Goal: Answer question/provide support: Share knowledge or assist other users

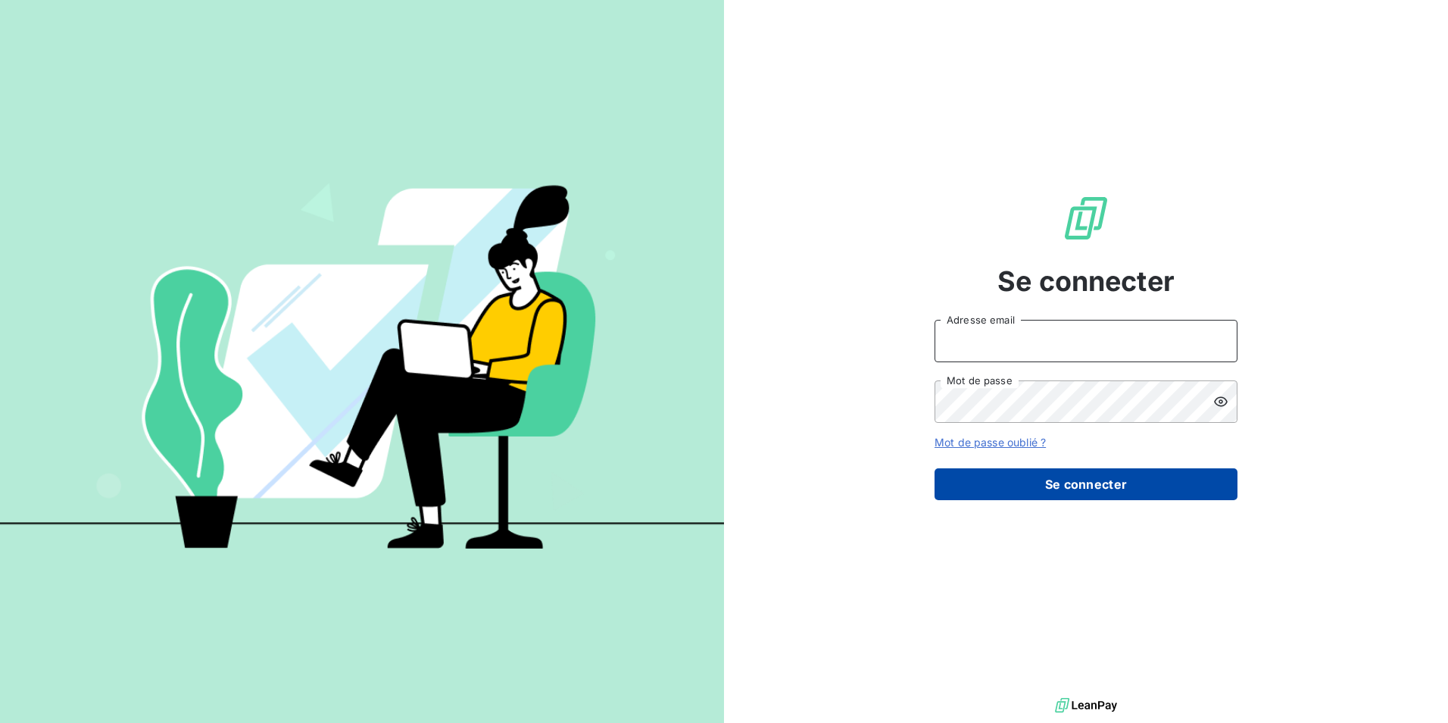
type input "klea.verjoni@met.com"
click at [963, 486] on button "Se connecter" at bounding box center [1086, 484] width 303 height 32
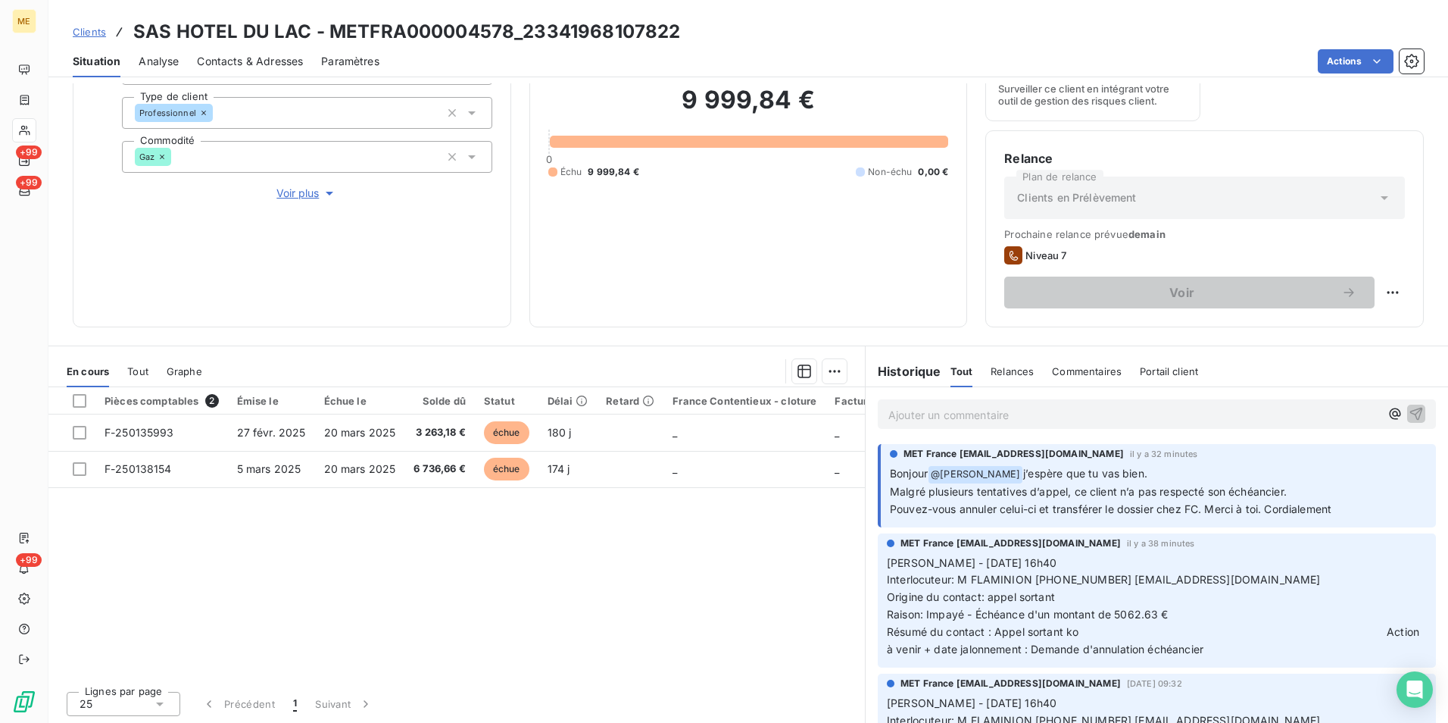
click at [952, 411] on p "Ajouter un commentaire ﻿" at bounding box center [1134, 414] width 492 height 19
click at [930, 410] on p "Ajouter un commentaire ﻿" at bounding box center [1134, 414] width 492 height 19
click at [943, 410] on span "Bonjour [PERSON_NAME], merci pour l'info." at bounding box center [998, 413] width 220 height 13
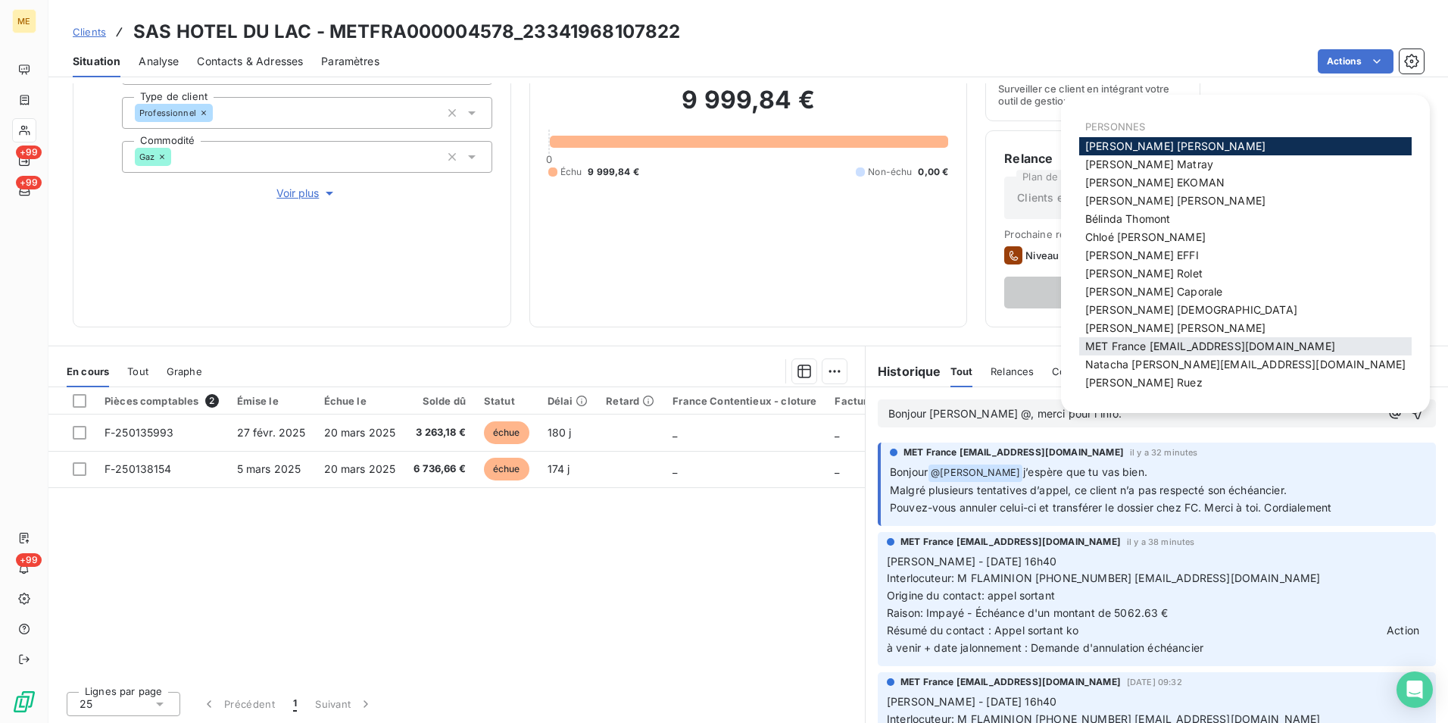
click at [1159, 342] on span "MET France [EMAIL_ADDRESS][DOMAIN_NAME]" at bounding box center [1210, 345] width 250 height 13
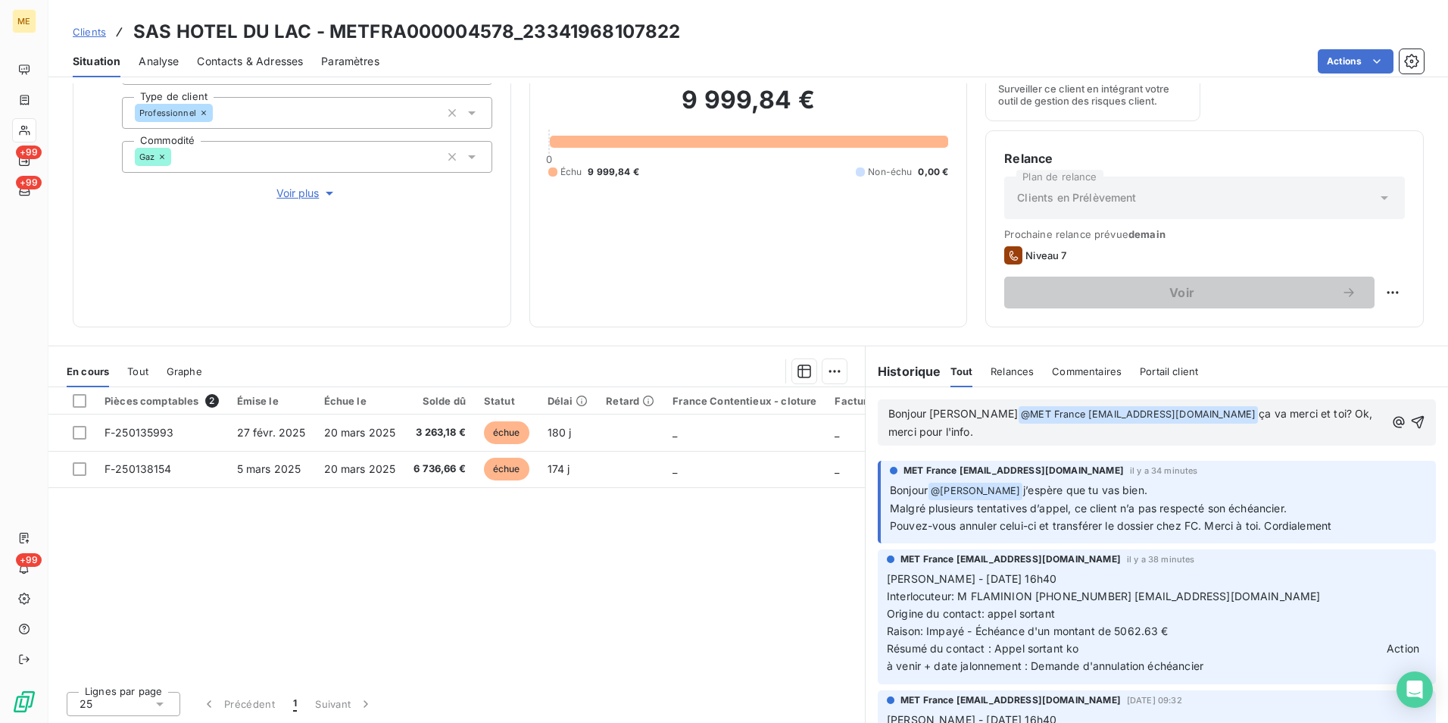
click at [1068, 437] on p "Bonjour [PERSON_NAME] @ MET [GEOGRAPHIC_DATA] [EMAIL_ADDRESS][DOMAIN_NAME] ﻿ ça…" at bounding box center [1136, 423] width 496 height 36
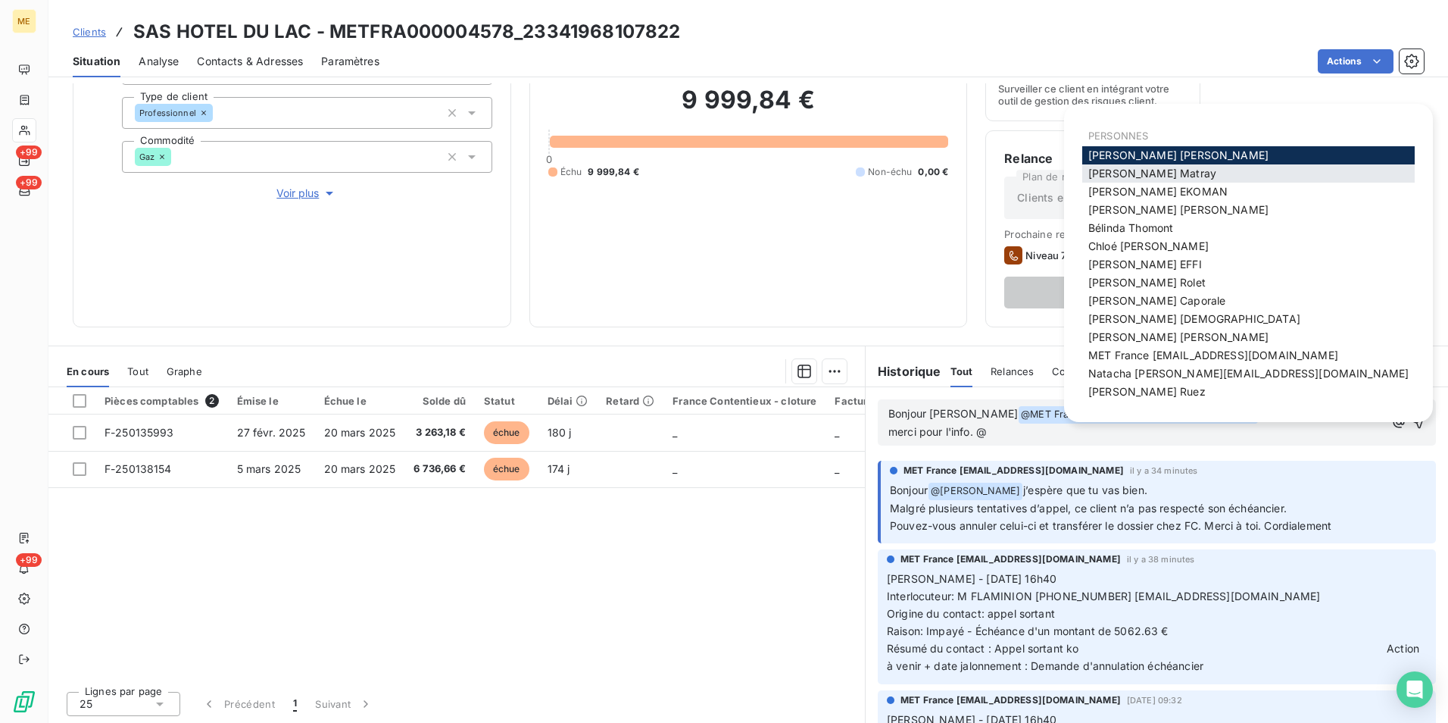
click at [1141, 169] on span "[PERSON_NAME]" at bounding box center [1152, 173] width 128 height 13
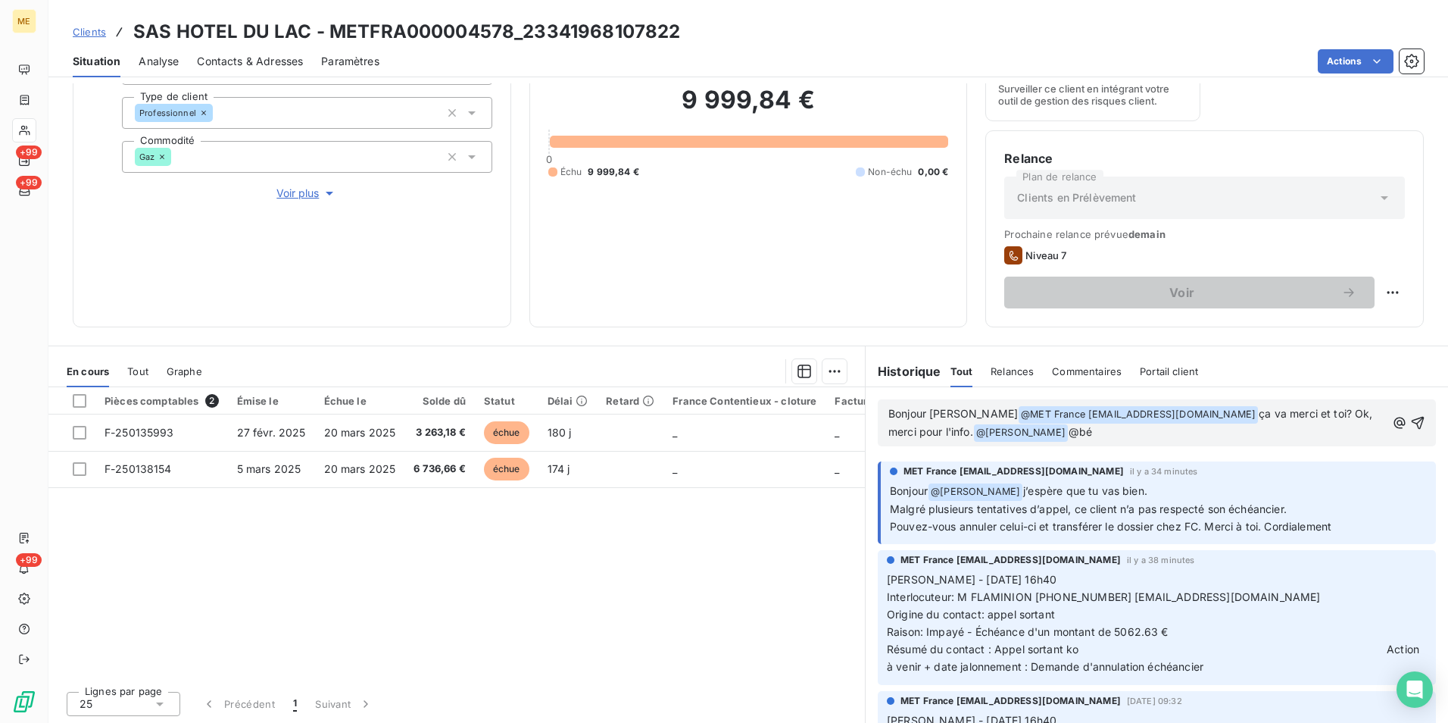
click at [1062, 435] on p "Bonjour [PERSON_NAME] @ MET [GEOGRAPHIC_DATA] [EMAIL_ADDRESS][DOMAIN_NAME] ﻿ ça…" at bounding box center [1137, 423] width 498 height 36
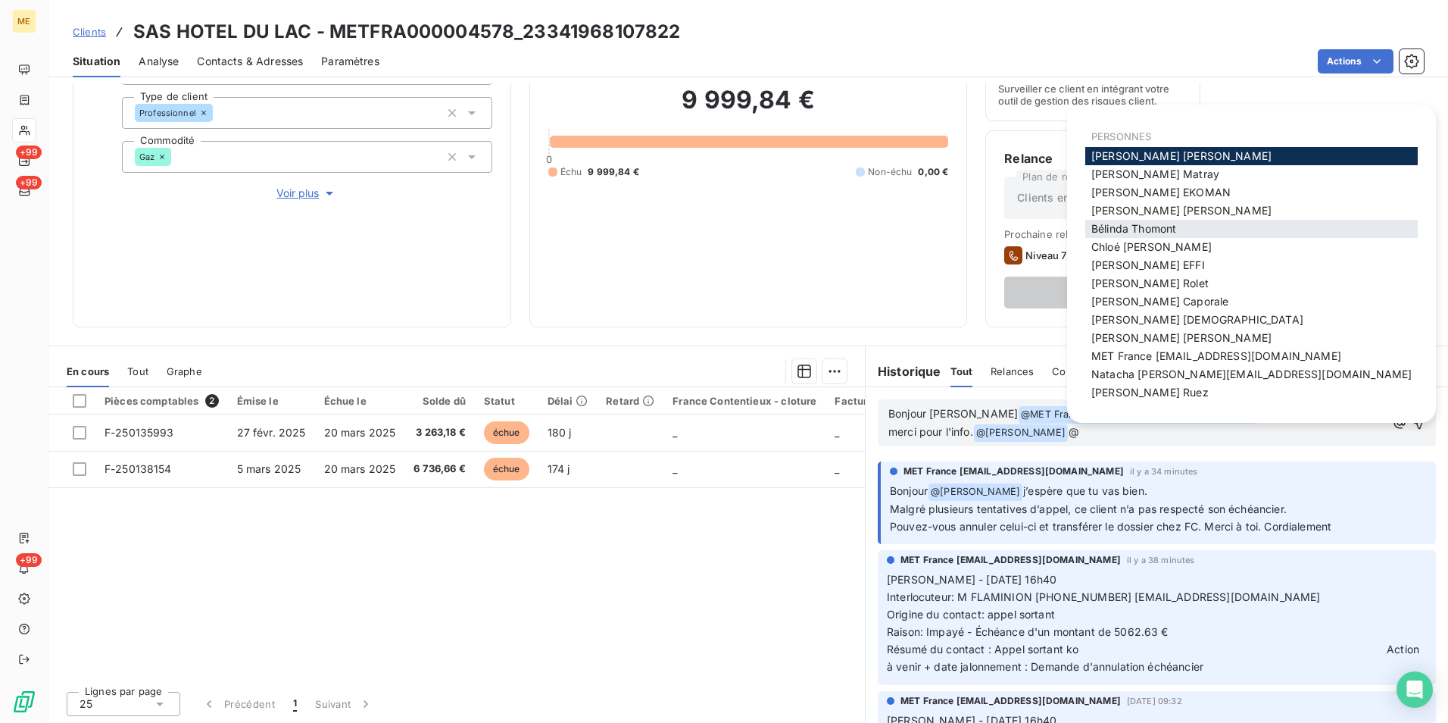
click at [1141, 231] on span "[PERSON_NAME]" at bounding box center [1133, 228] width 85 height 13
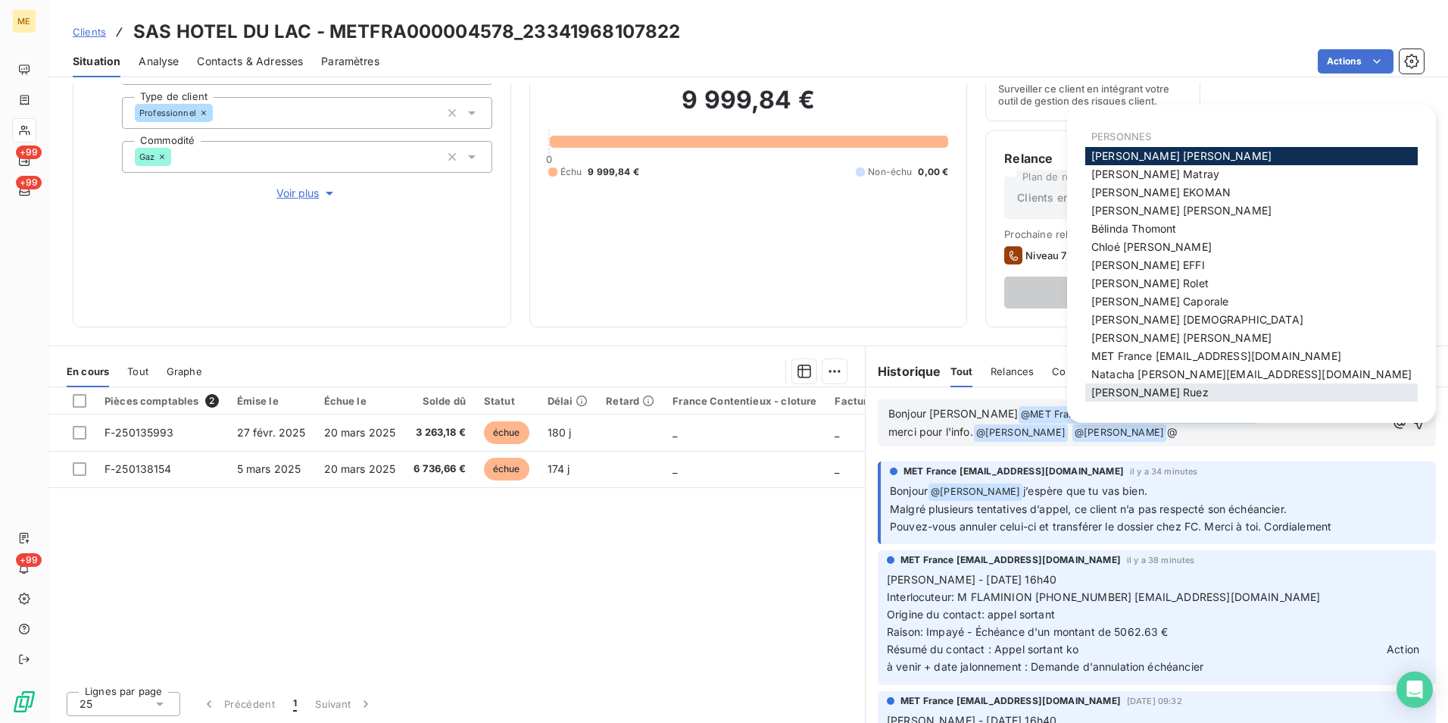
click at [1122, 395] on span "[PERSON_NAME]" at bounding box center [1149, 392] width 117 height 13
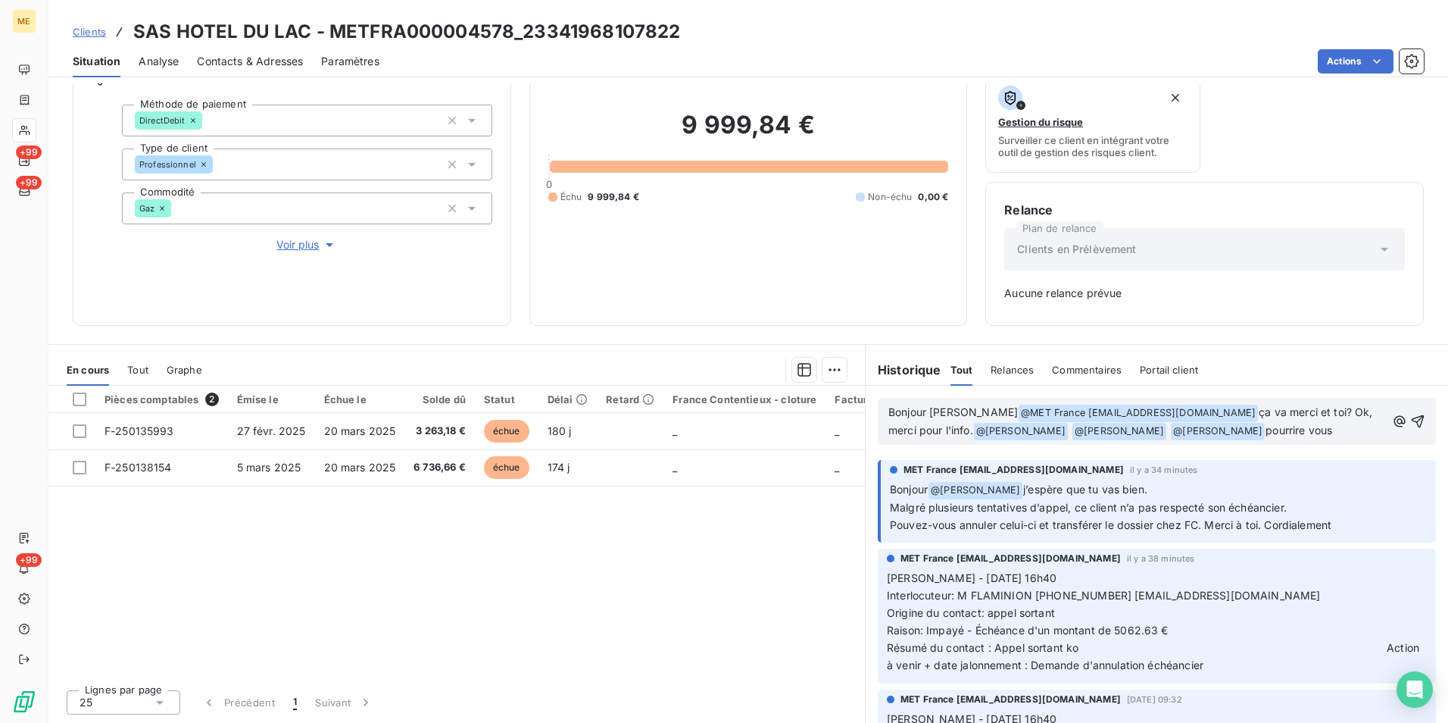
scroll to position [123, 0]
drag, startPoint x: 1049, startPoint y: 525, endPoint x: 1196, endPoint y: 524, distance: 146.9
click at [1196, 524] on span "Pouvez-vous annuler celui-ci et transférer le dossier chez FC. Merci à toi. Cor…" at bounding box center [1111, 524] width 442 height 13
copy span "transférer le dossier chez FC"
click at [1274, 432] on p "Bonjour [PERSON_NAME] @ MET [GEOGRAPHIC_DATA] [EMAIL_ADDRESS][DOMAIN_NAME] ﻿ ça…" at bounding box center [1137, 422] width 498 height 36
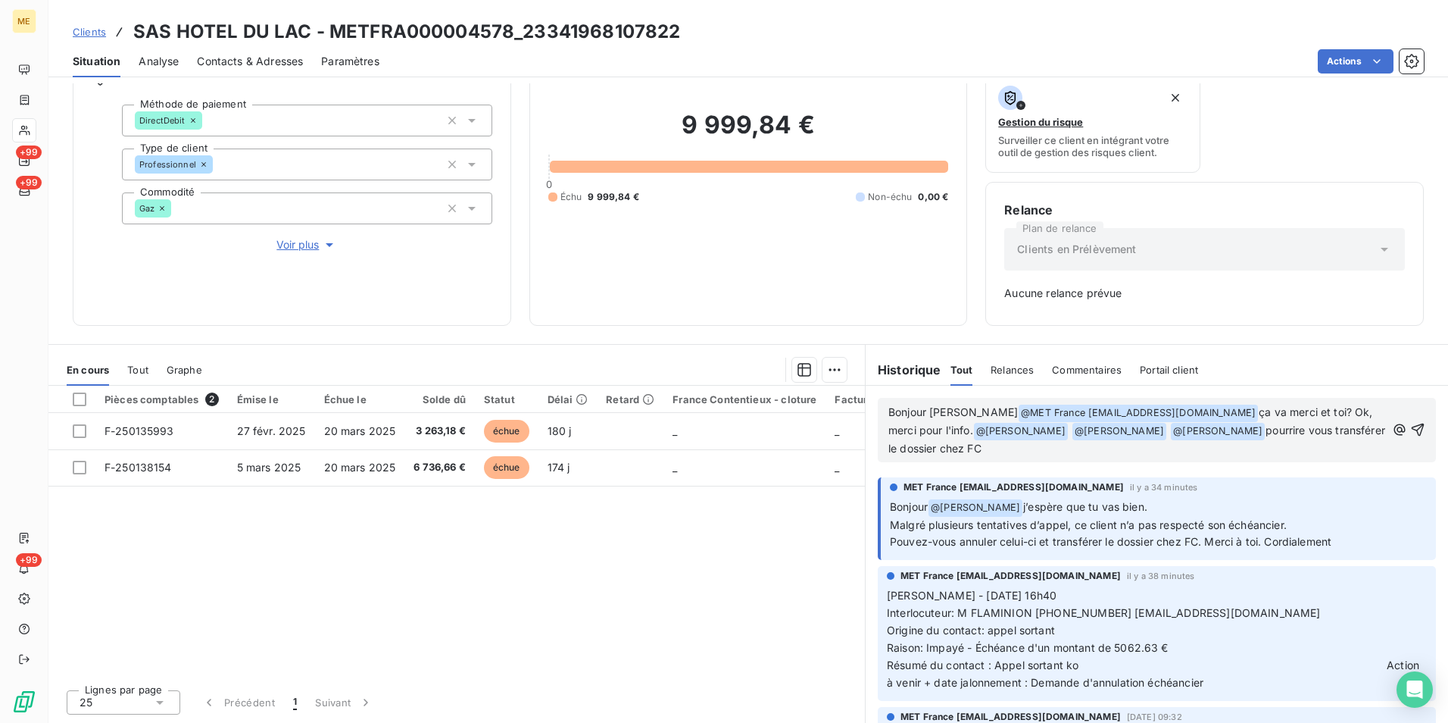
click at [1235, 433] on span "pourrire vous transférer le dossier chez FC" at bounding box center [1138, 438] width 500 height 31
click at [1138, 445] on p "Bonjour [PERSON_NAME] @ MET [GEOGRAPHIC_DATA] [EMAIL_ADDRESS][DOMAIN_NAME] ﻿ ça…" at bounding box center [1137, 431] width 498 height 54
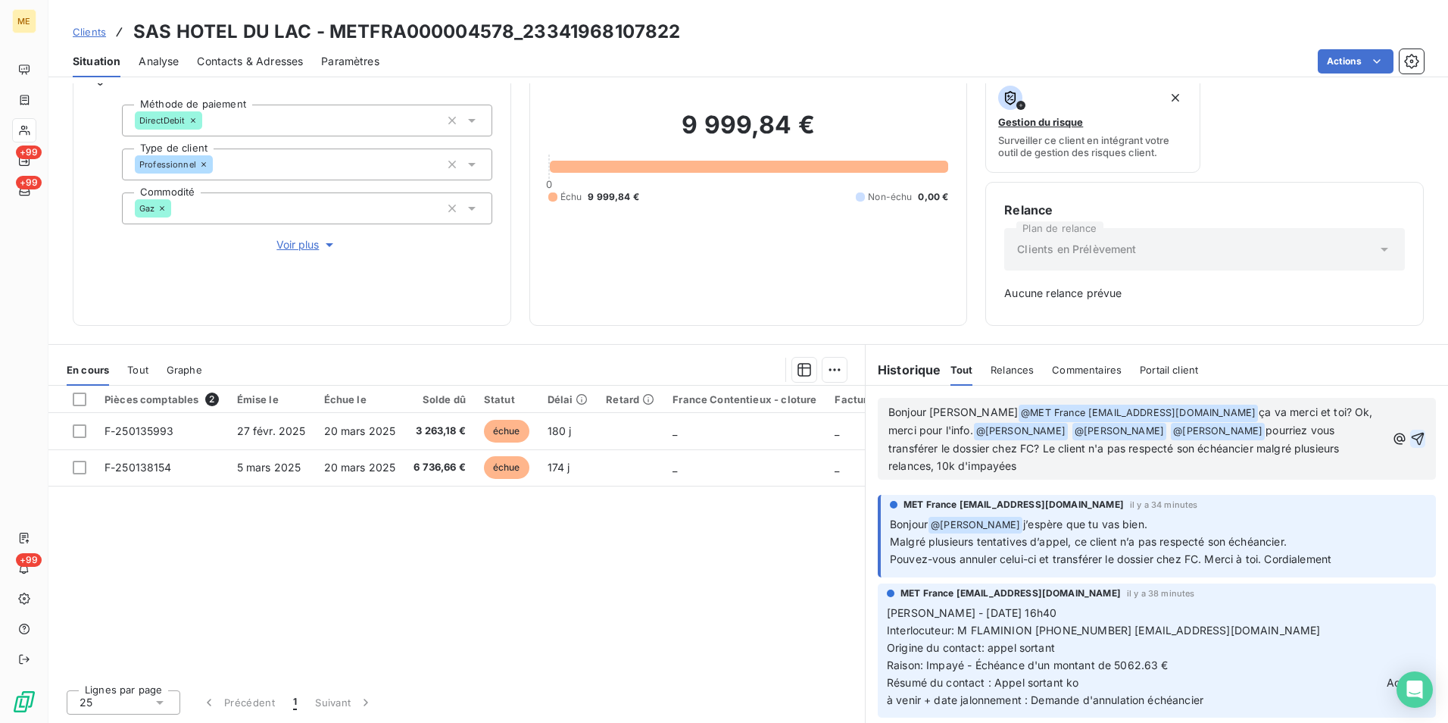
click at [1410, 439] on icon "button" at bounding box center [1417, 438] width 15 height 15
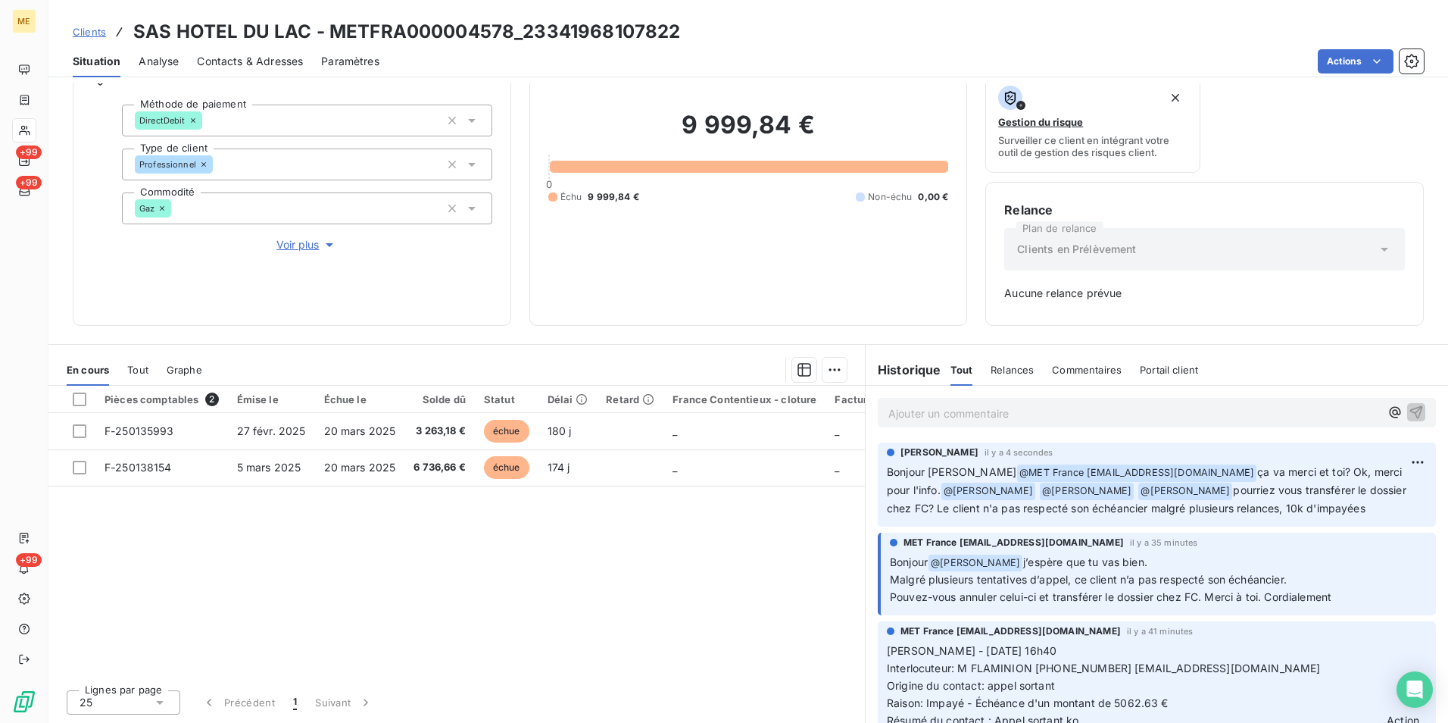
click at [24, 120] on div at bounding box center [24, 130] width 24 height 24
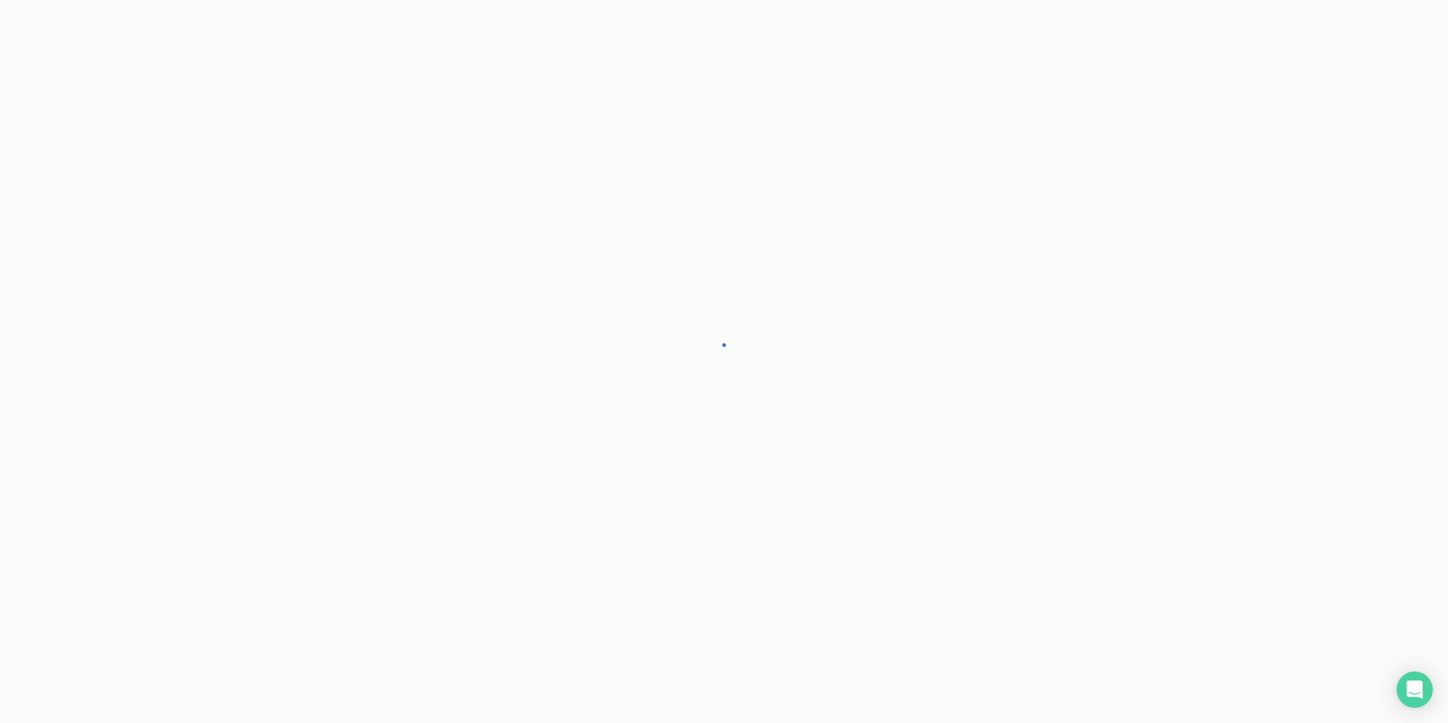
click at [24, 127] on div at bounding box center [724, 361] width 1448 height 723
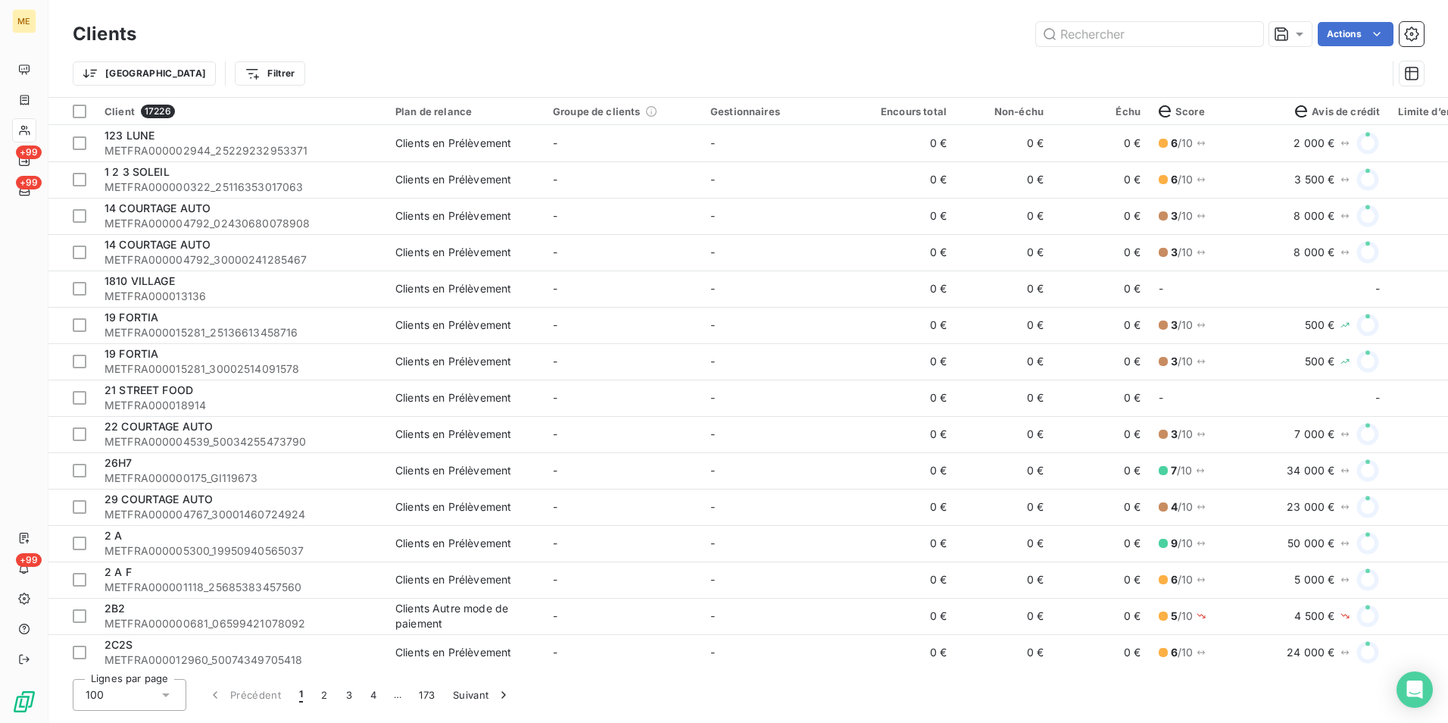
type input "30002150131810"
